Goal: Information Seeking & Learning: Learn about a topic

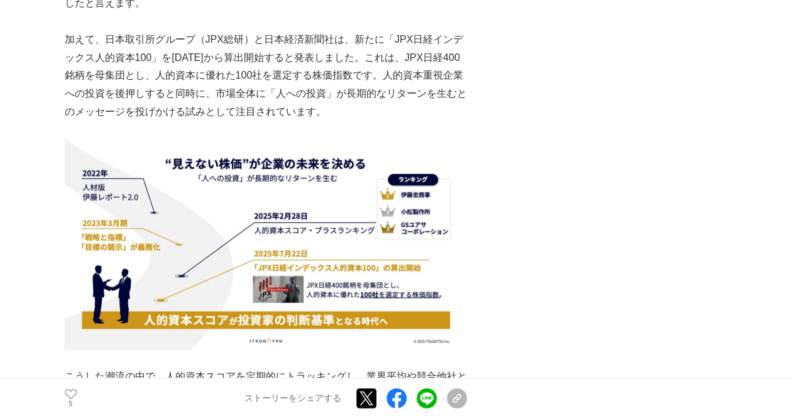
scroll to position [1357, 0]
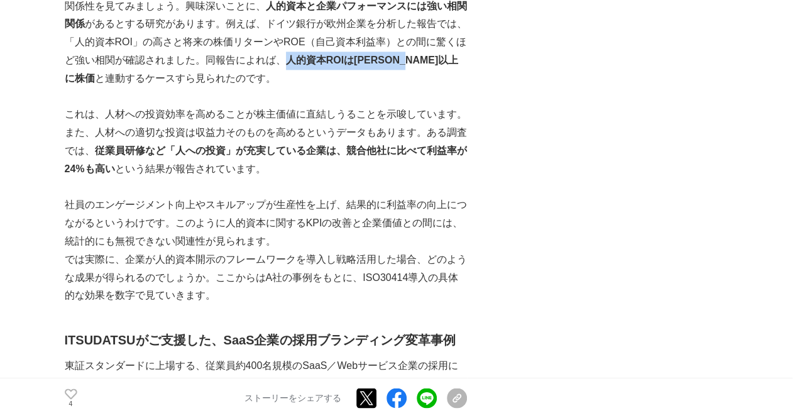
scroll to position [821, 0]
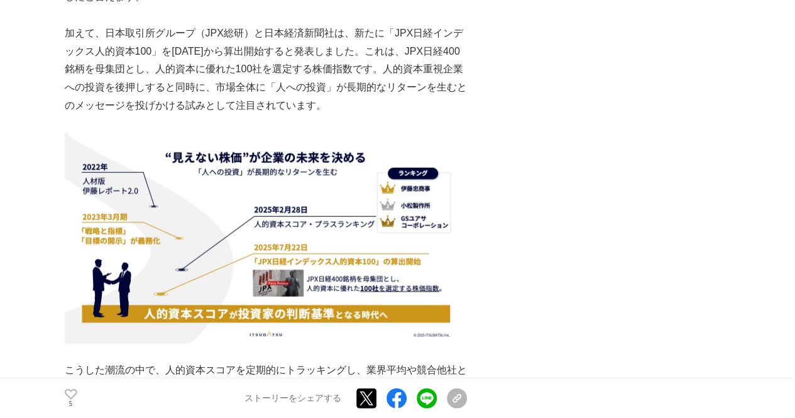
scroll to position [1377, 0]
